Goal: Information Seeking & Learning: Learn about a topic

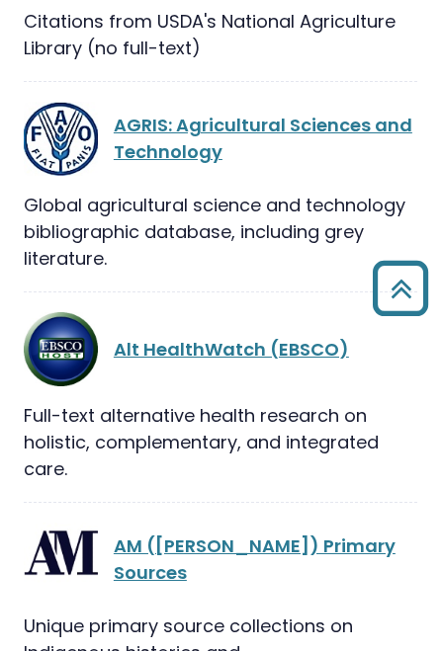
scroll to position [1712, 0]
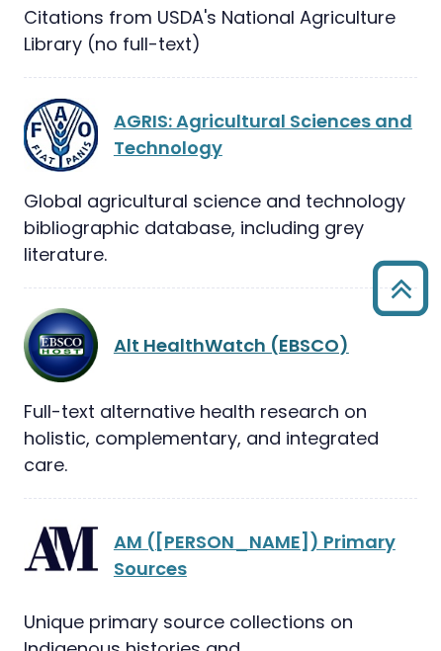
click at [245, 333] on link "Alt HealthWatch (EBSCO)" at bounding box center [231, 345] width 235 height 25
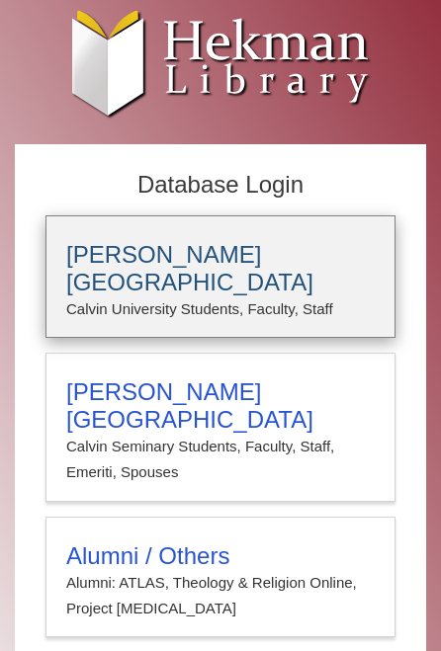
type input "*****"
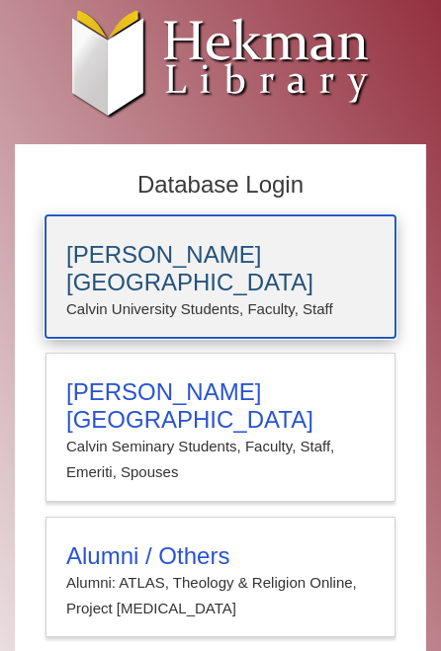
click at [211, 261] on h3 "[PERSON_NAME][GEOGRAPHIC_DATA]" at bounding box center [220, 268] width 308 height 55
